Goal: Entertainment & Leisure: Consume media (video, audio)

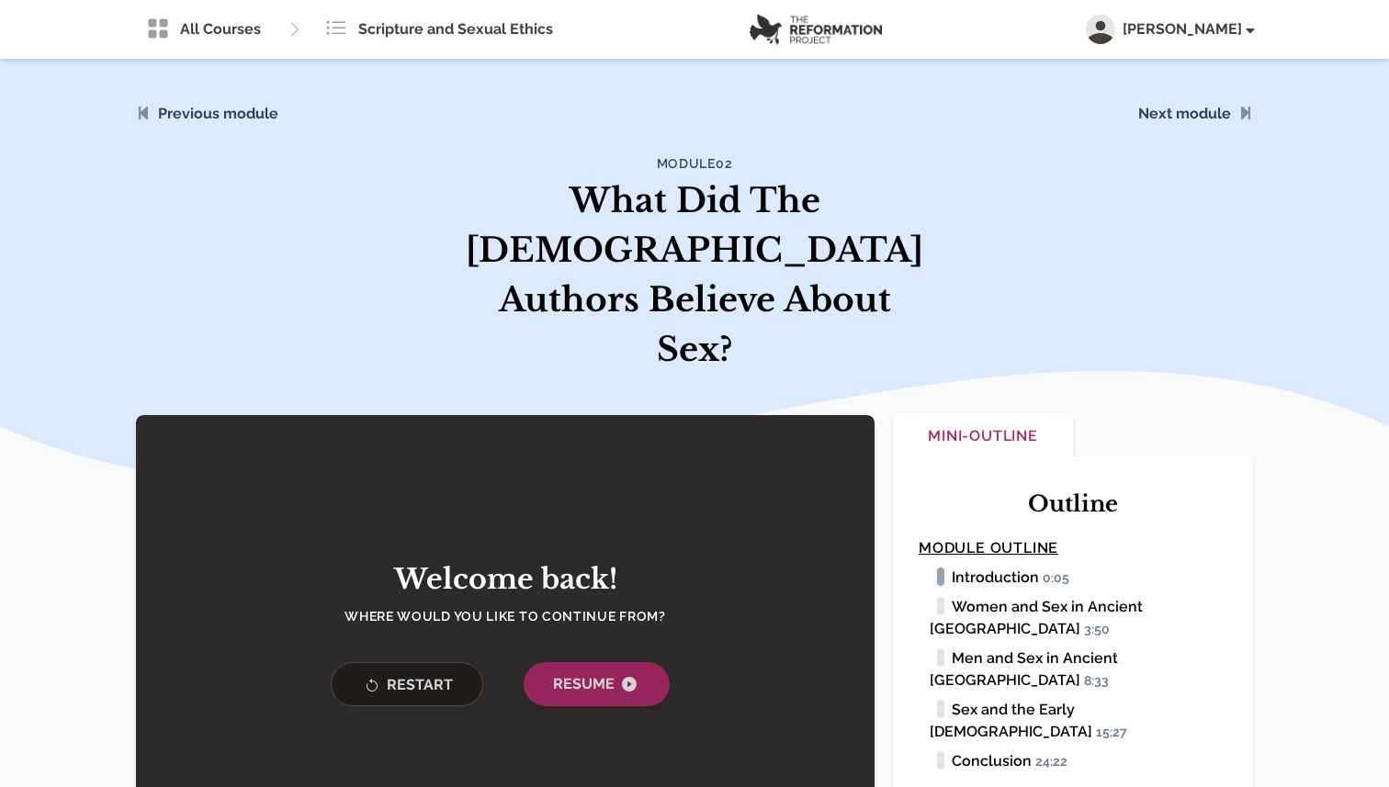
click at [590, 673] on span "Resume" at bounding box center [596, 684] width 87 height 22
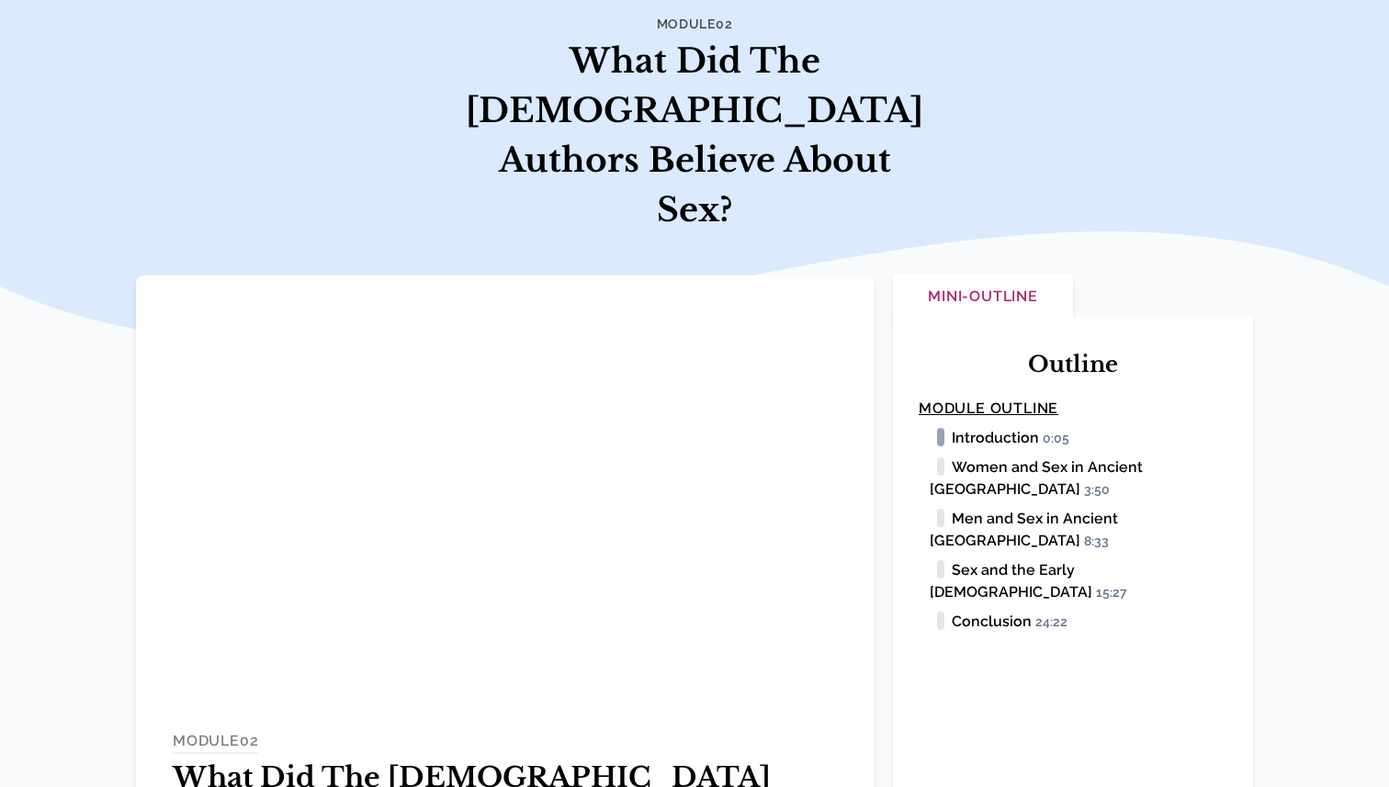
scroll to position [141, 0]
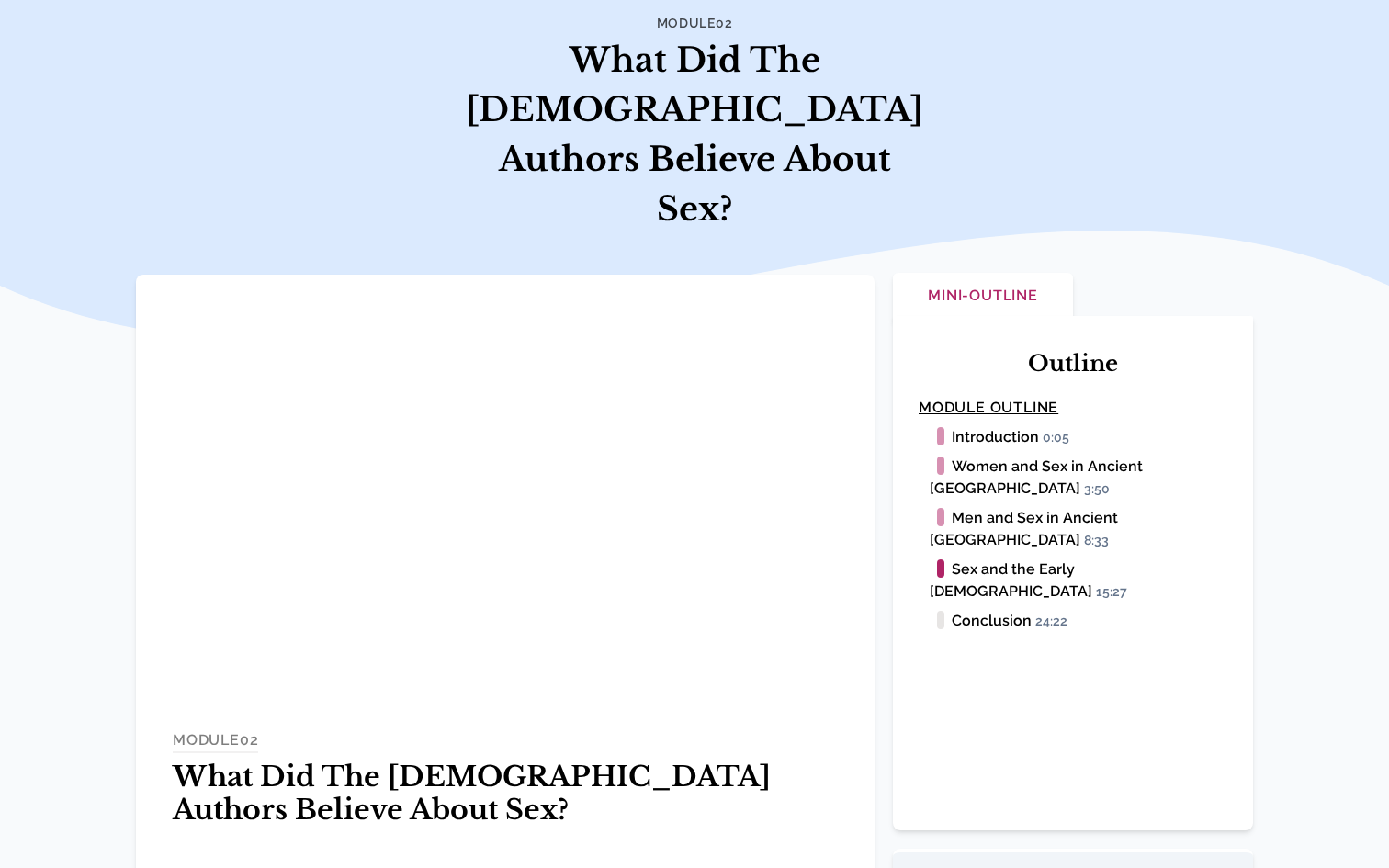
scroll to position [141, 0]
